Goal: Information Seeking & Learning: Learn about a topic

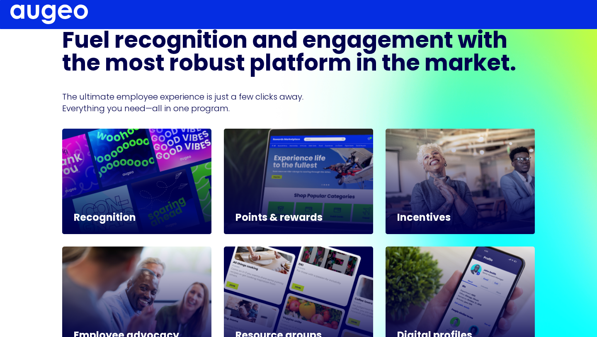
click at [279, 195] on div at bounding box center [298, 181] width 149 height 105
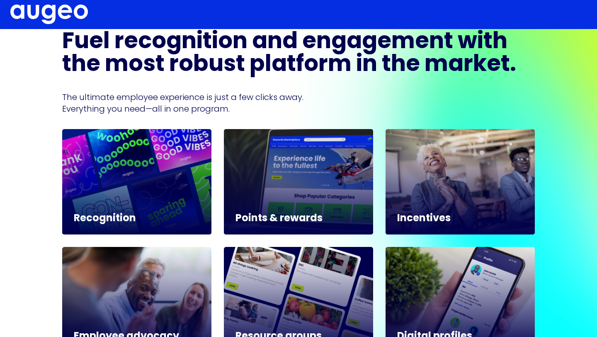
scroll to position [366, 0]
click at [277, 218] on h5 "Points & rewards" at bounding box center [299, 219] width 126 height 10
click at [301, 183] on div at bounding box center [298, 181] width 149 height 105
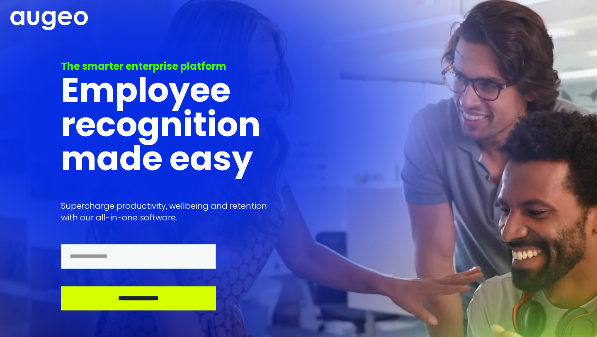
scroll to position [0, 0]
